Goal: Task Accomplishment & Management: Use online tool/utility

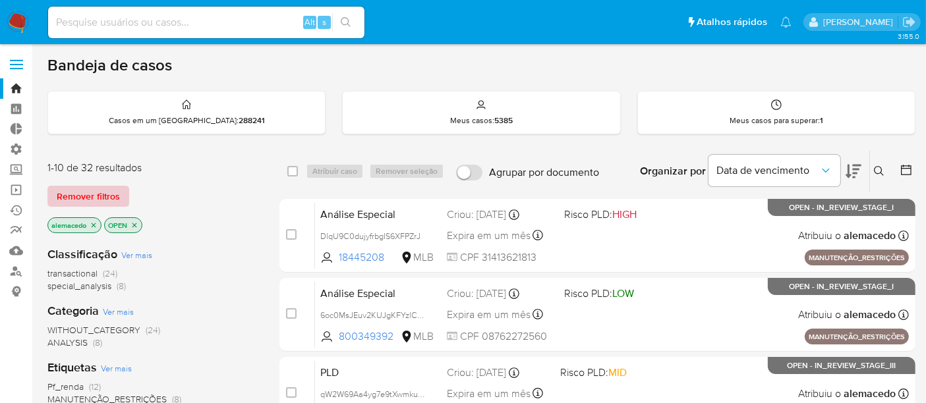
click at [78, 198] on span "Remover filtros" at bounding box center [88, 196] width 63 height 18
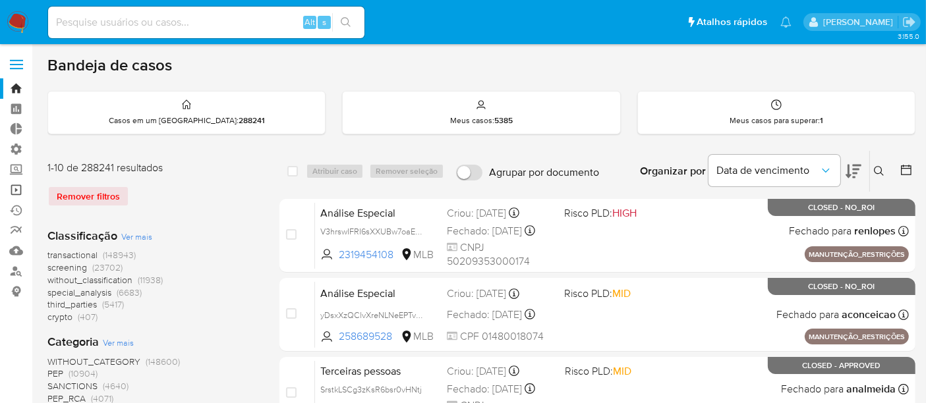
click at [11, 189] on link "Operações em massa" at bounding box center [78, 190] width 157 height 20
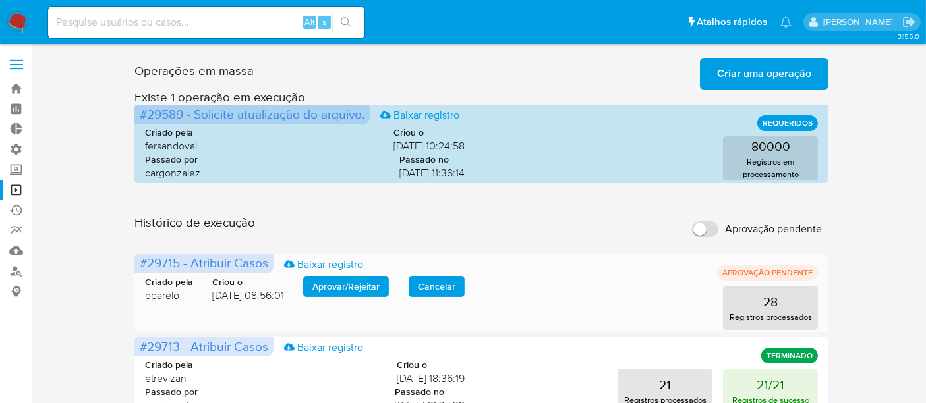
click at [338, 280] on span "Aprovar / Rejeitar" at bounding box center [346, 287] width 67 height 18
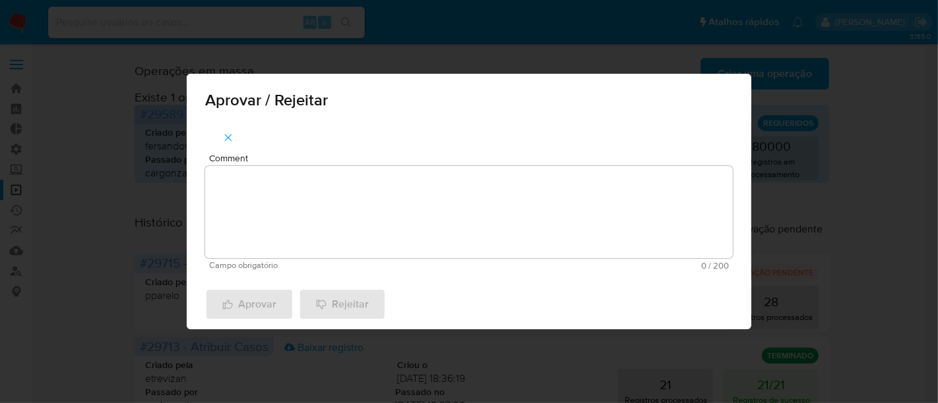
click at [253, 194] on textarea "Comment" at bounding box center [468, 212] width 527 height 92
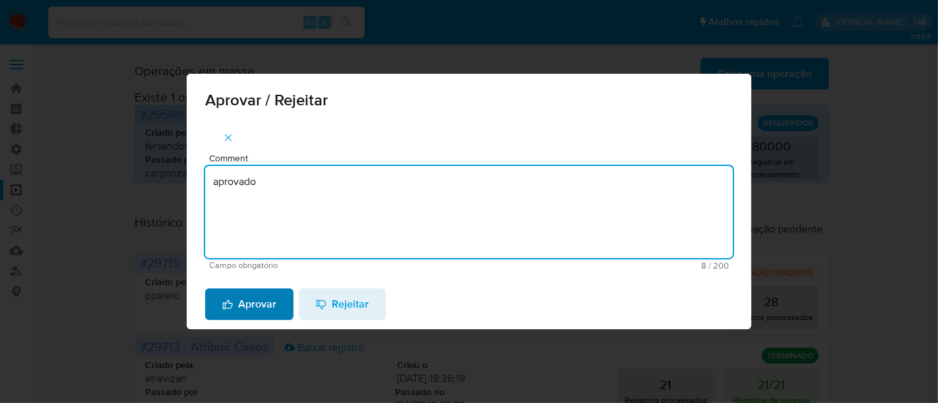
type textarea "aprovado"
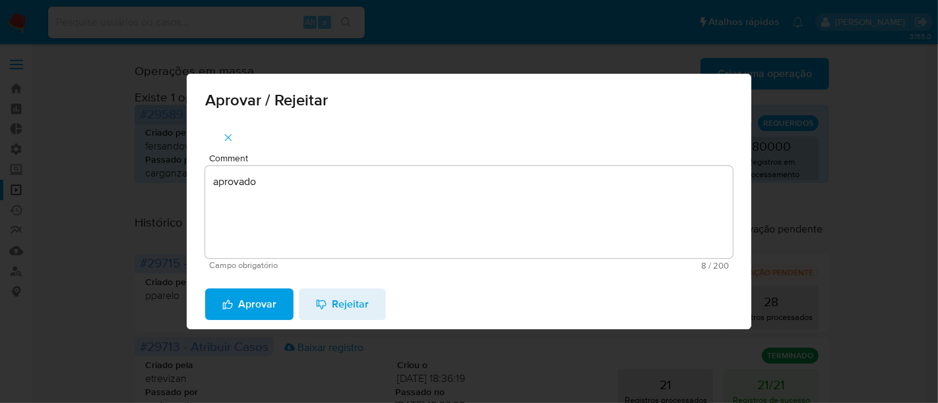
click at [280, 305] on button "Aprovar" at bounding box center [249, 305] width 88 height 32
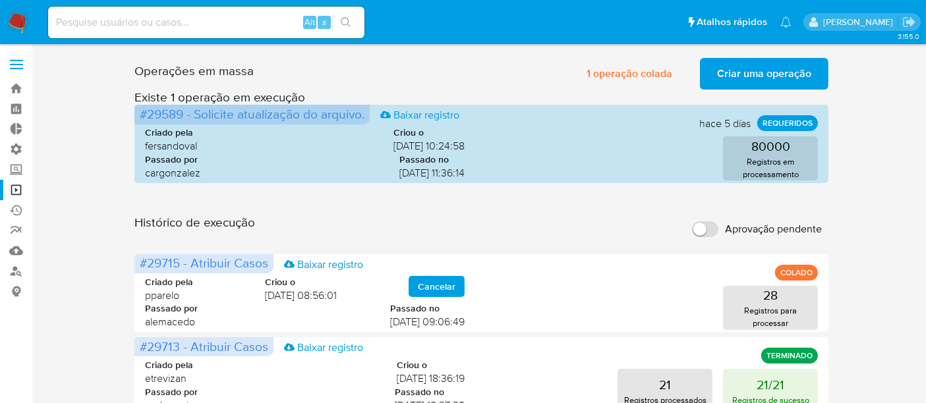
click at [761, 67] on span "Criar uma operação" at bounding box center [764, 73] width 94 height 29
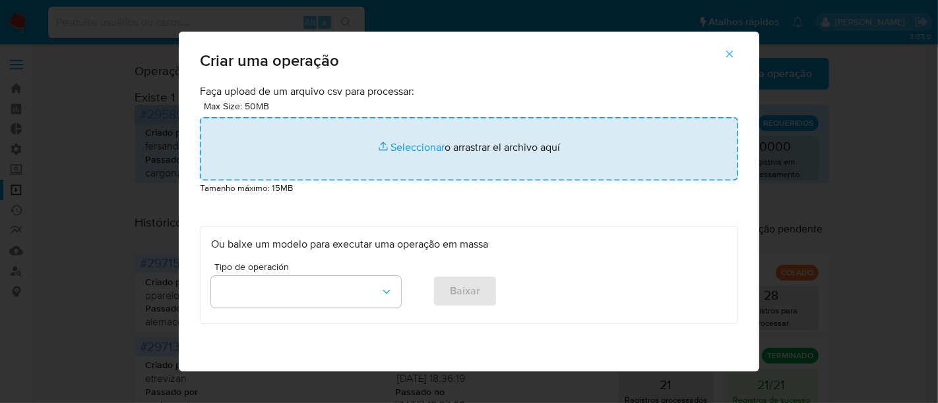
click at [421, 146] on input "file" at bounding box center [469, 148] width 538 height 63
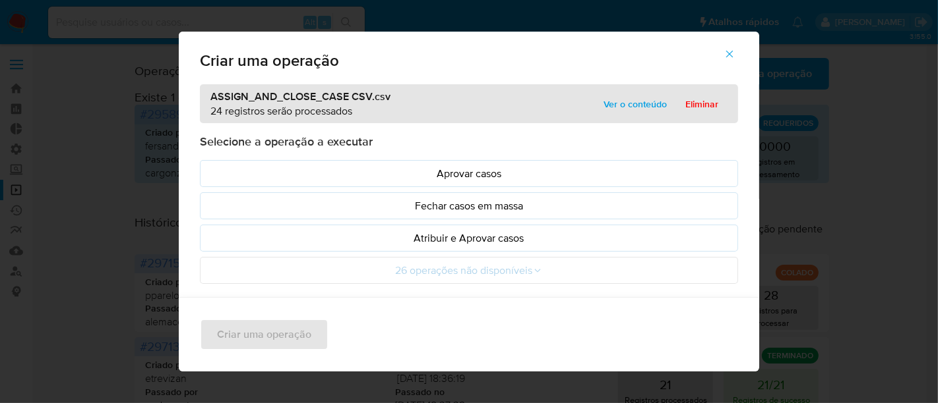
click at [624, 95] on span "Ver o conteúdo" at bounding box center [634, 104] width 63 height 18
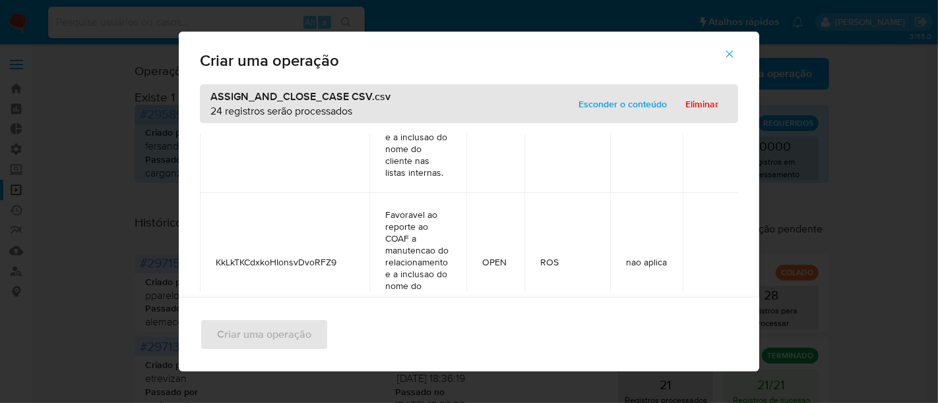
scroll to position [879, 0]
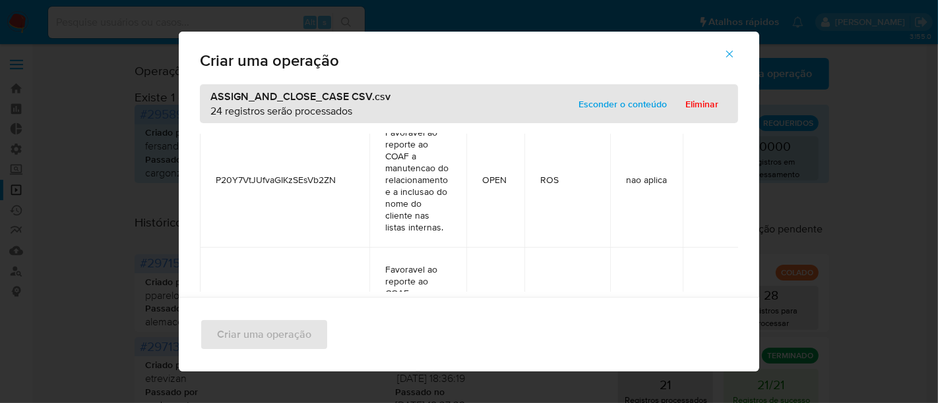
click at [632, 106] on span "Esconder o conteúdo" at bounding box center [622, 104] width 88 height 18
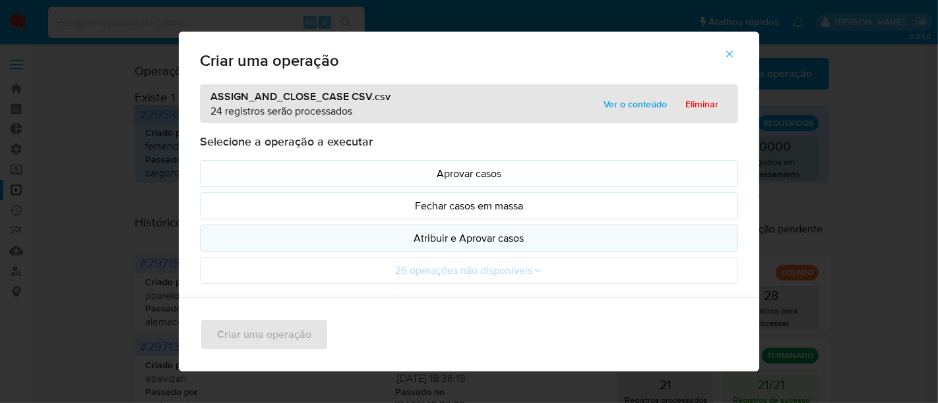
click at [463, 245] on p "Atribuir e Aprovar casos" at bounding box center [469, 238] width 516 height 15
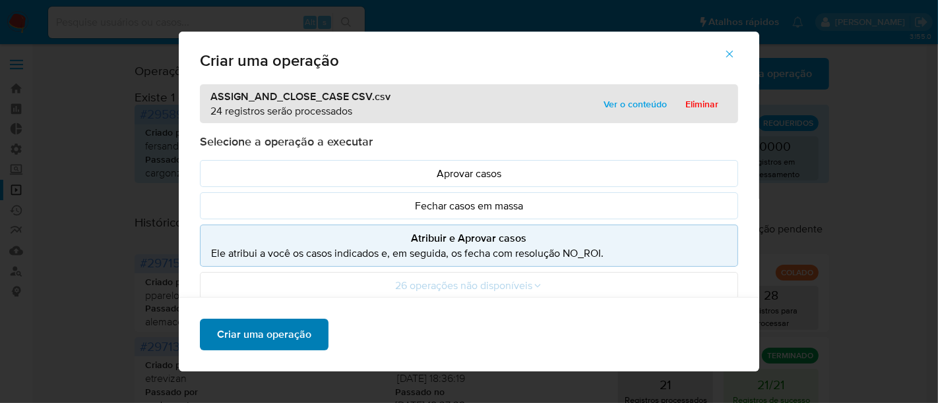
click at [237, 336] on span "Criar uma operação" at bounding box center [264, 334] width 94 height 29
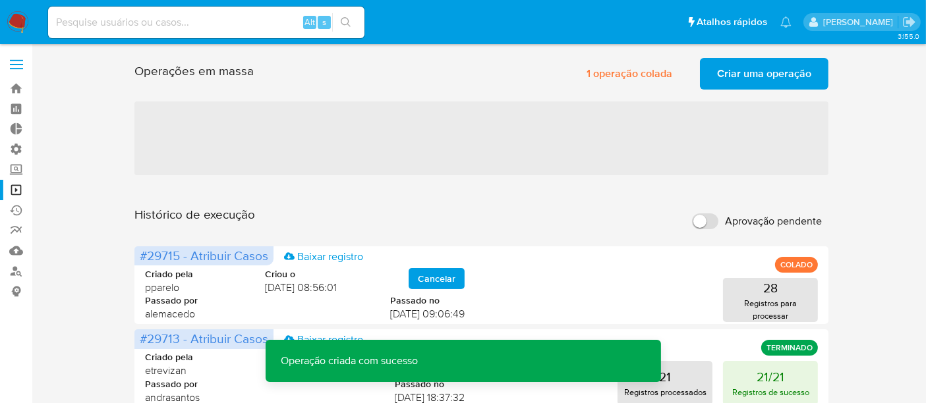
click at [756, 66] on span "Criar uma operação" at bounding box center [764, 73] width 94 height 29
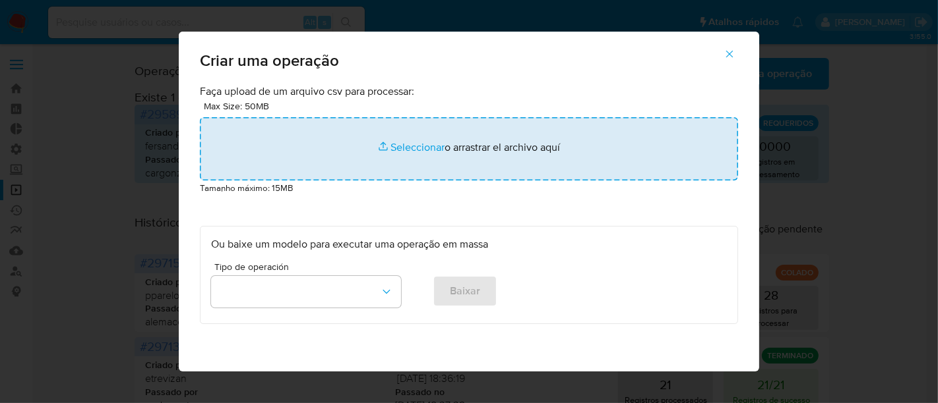
click at [394, 148] on input "file" at bounding box center [469, 148] width 538 height 63
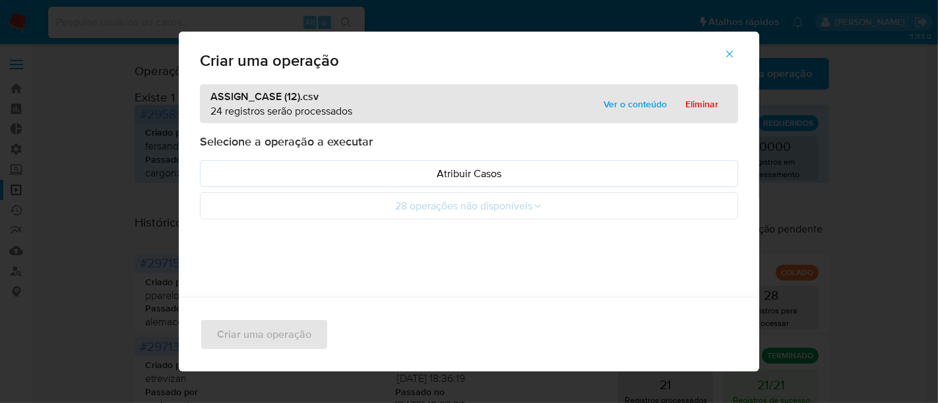
click at [641, 106] on span "Ver o conteúdo" at bounding box center [634, 104] width 63 height 18
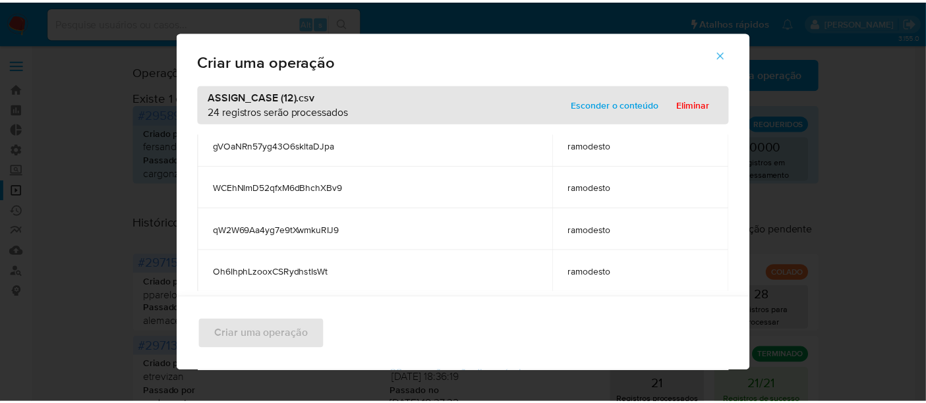
scroll to position [887, 0]
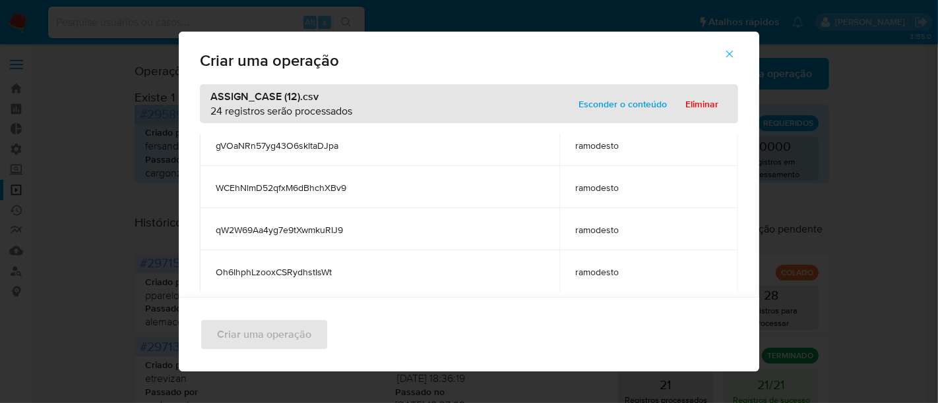
click at [605, 90] on div "ASSIGN_CASE (12).csv 24 registros serão processados Esconder o conteúdo Eliminar" at bounding box center [469, 103] width 538 height 39
click at [624, 100] on span "Esconder o conteúdo" at bounding box center [622, 104] width 88 height 18
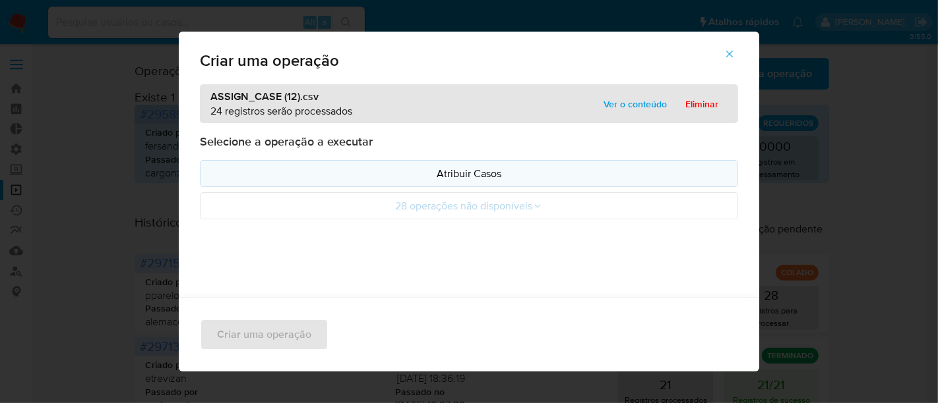
click at [437, 177] on p "Atribuir Casos" at bounding box center [469, 173] width 516 height 15
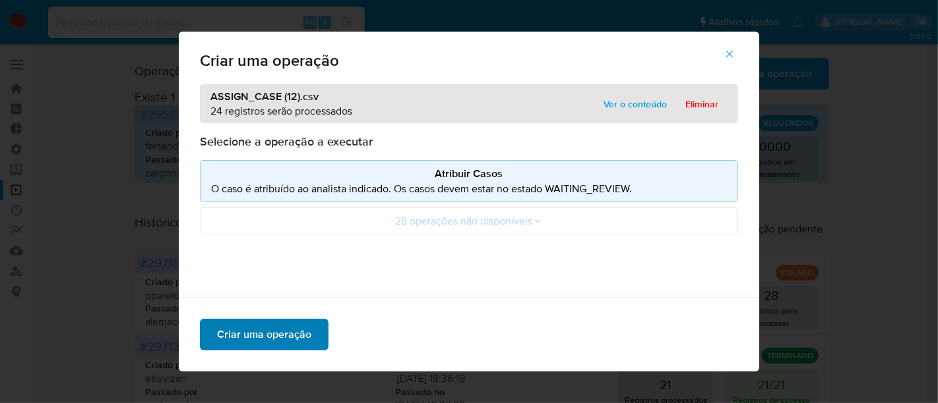
click at [240, 325] on span "Criar uma operação" at bounding box center [264, 334] width 94 height 29
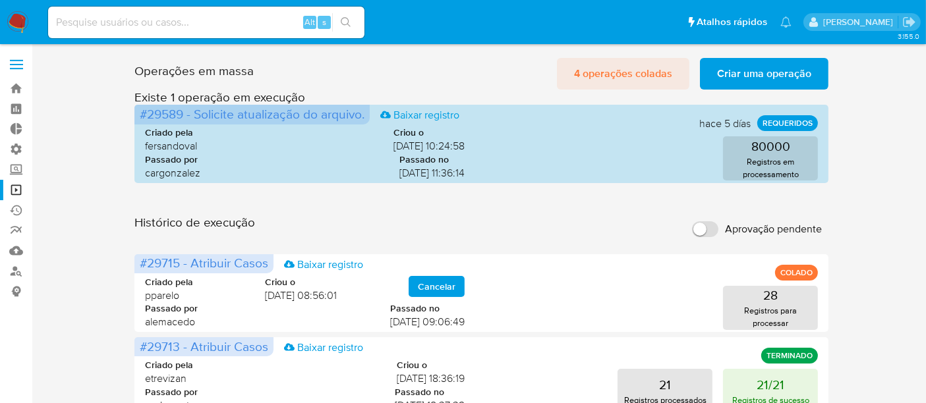
click at [631, 74] on span "4 operações coladas" at bounding box center [623, 73] width 98 height 29
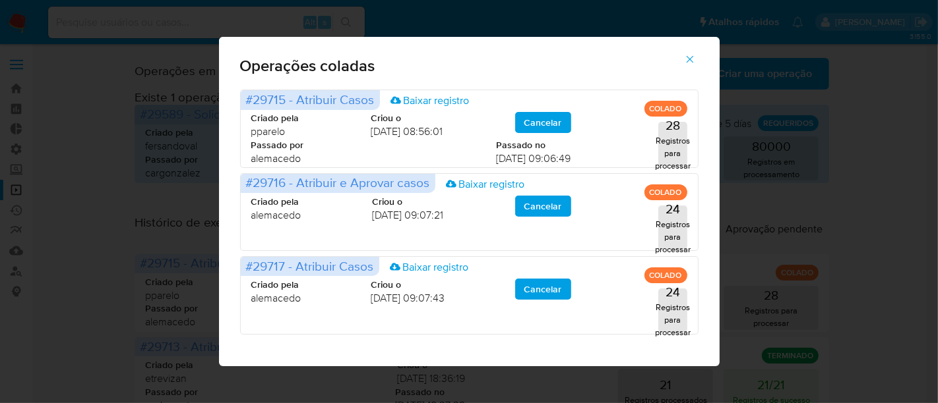
click at [688, 54] on icon "button" at bounding box center [690, 59] width 12 height 12
